Goal: Transaction & Acquisition: Purchase product/service

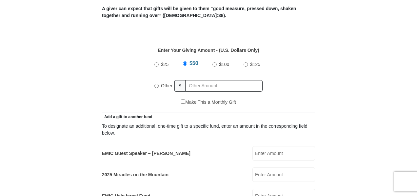
scroll to position [278, 0]
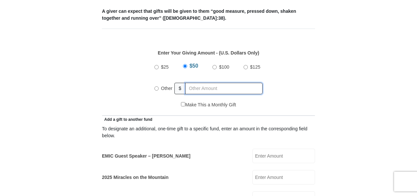
radio input "true"
click at [225, 83] on input "text" at bounding box center [224, 88] width 75 height 11
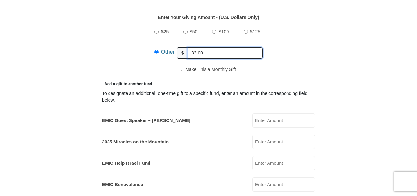
scroll to position [316, 0]
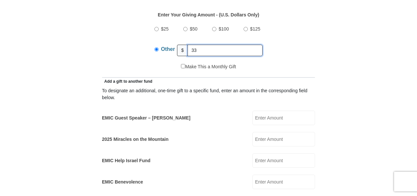
type input "3"
click at [276, 112] on input "EMIC Guest Speaker – [PERSON_NAME]" at bounding box center [283, 117] width 63 height 14
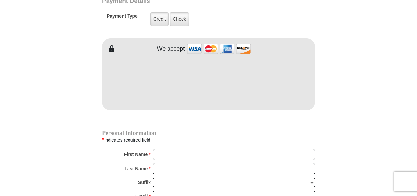
scroll to position [585, 0]
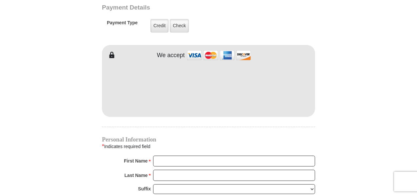
type input "33.00"
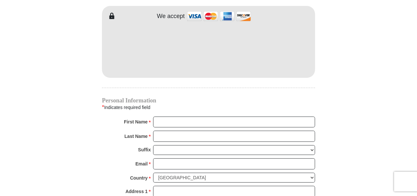
scroll to position [625, 0]
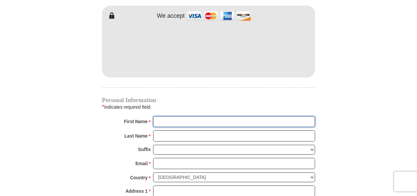
click at [285, 116] on input "First Name *" at bounding box center [234, 121] width 162 height 11
type input "Moriah"
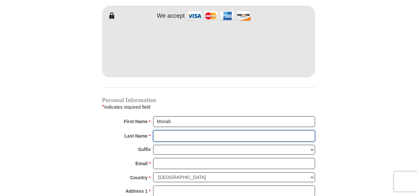
click at [160, 130] on input "Last Name *" at bounding box center [234, 135] width 162 height 11
type input "[PERSON_NAME]"
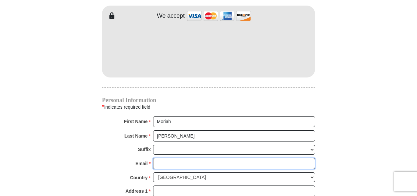
click at [175, 158] on input "Email *" at bounding box center [234, 163] width 162 height 11
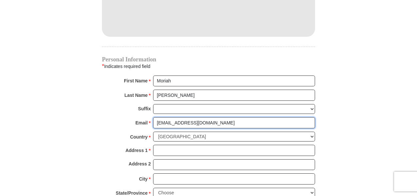
scroll to position [674, 0]
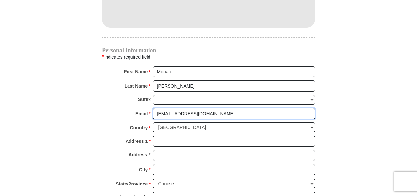
type input "[EMAIL_ADDRESS][DOMAIN_NAME]"
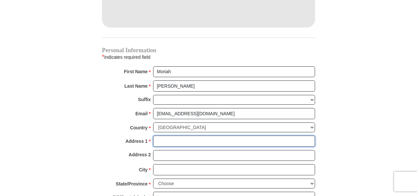
click at [272, 135] on input "Address 1 *" at bounding box center [234, 140] width 162 height 11
type input "[STREET_ADDRESS][PERSON_NAME] A"
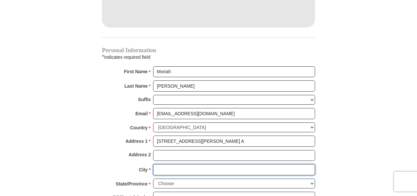
type input "[GEOGRAPHIC_DATA]"
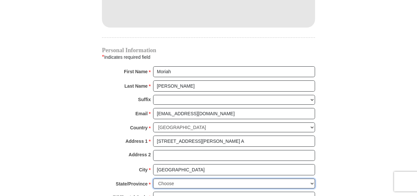
select select "OH"
type input "45432"
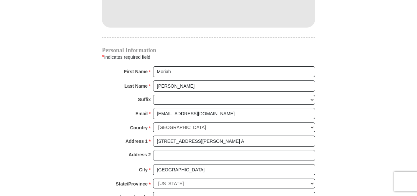
type input "9374699560"
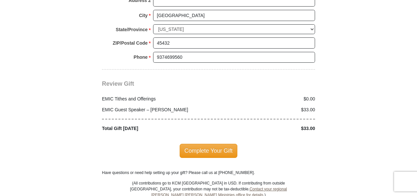
scroll to position [828, 0]
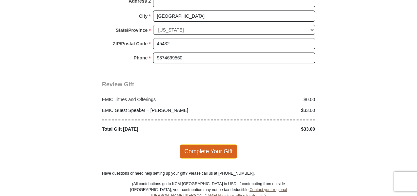
click at [206, 144] on span "Complete Your Gift" at bounding box center [208, 151] width 58 height 14
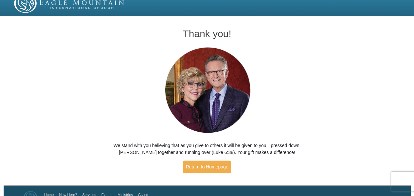
scroll to position [21, 0]
